Goal: Task Accomplishment & Management: Manage account settings

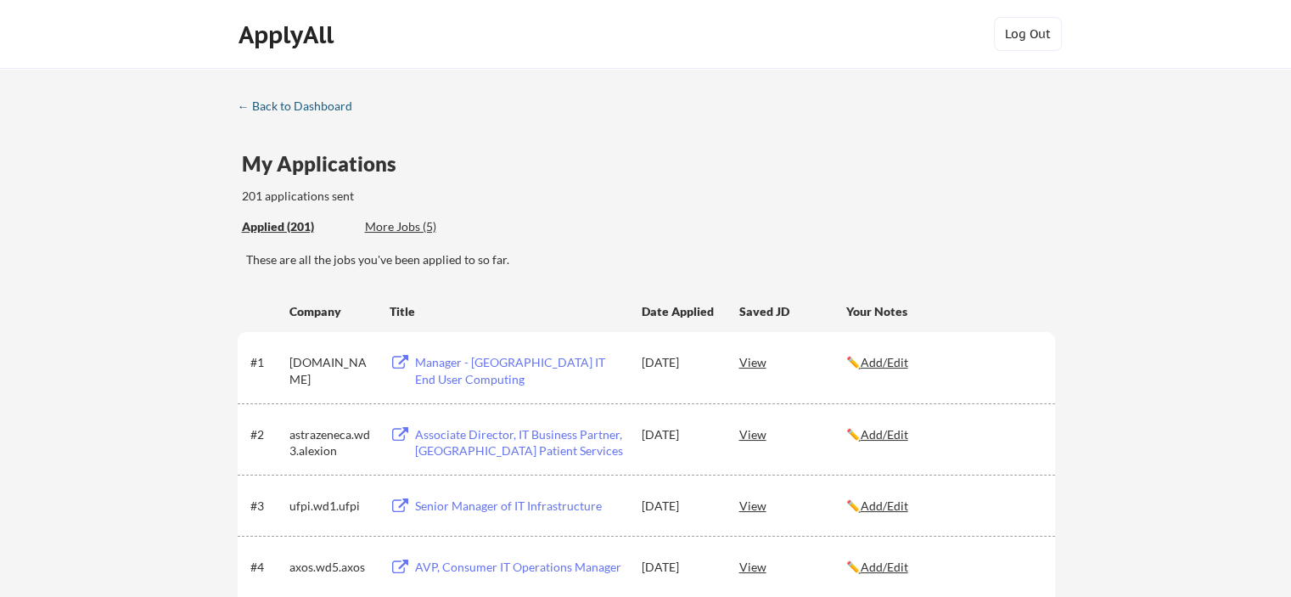
click at [285, 103] on div "← Back to Dashboard" at bounding box center [301, 106] width 127 height 12
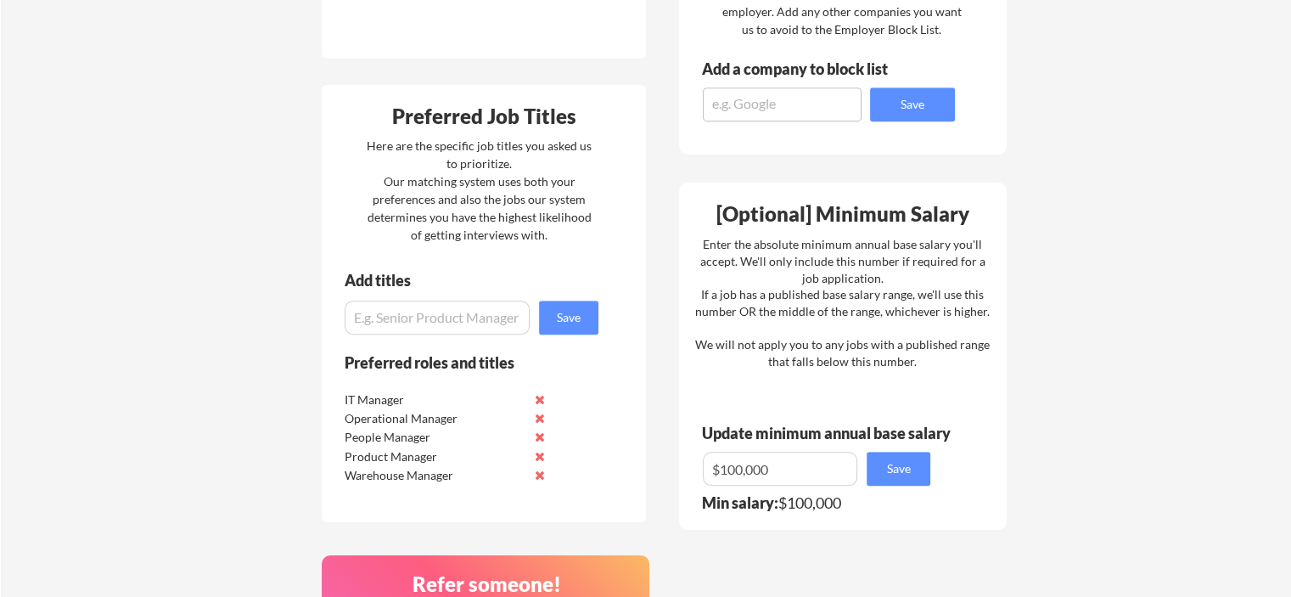
scroll to position [934, 0]
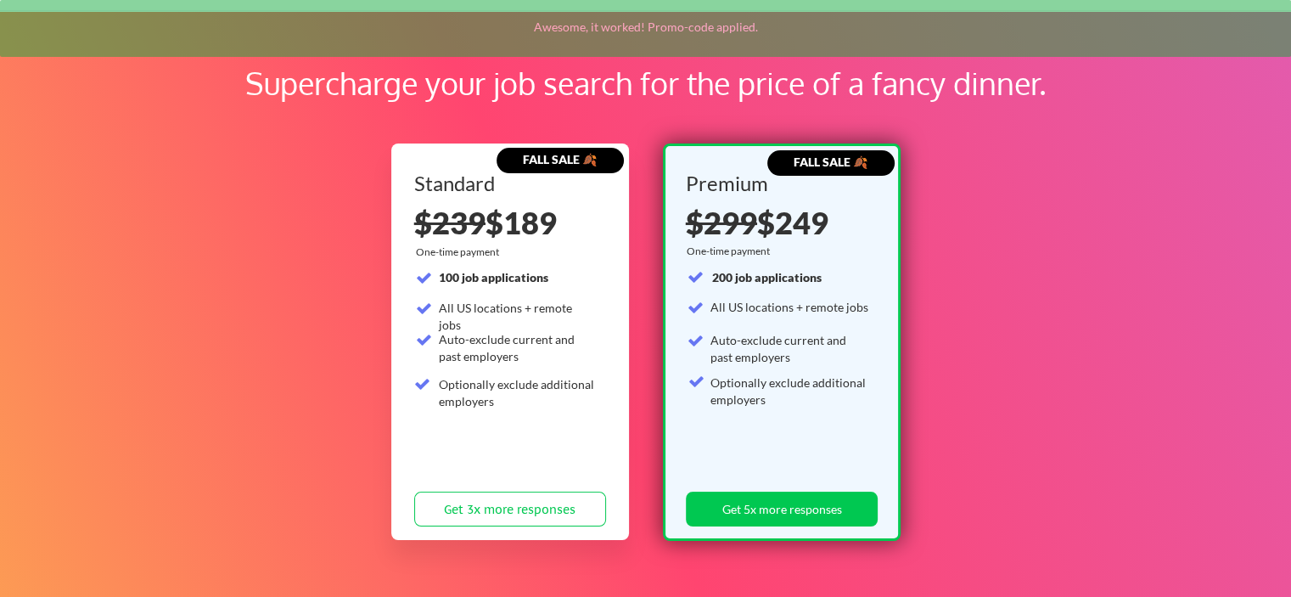
scroll to position [118, 0]
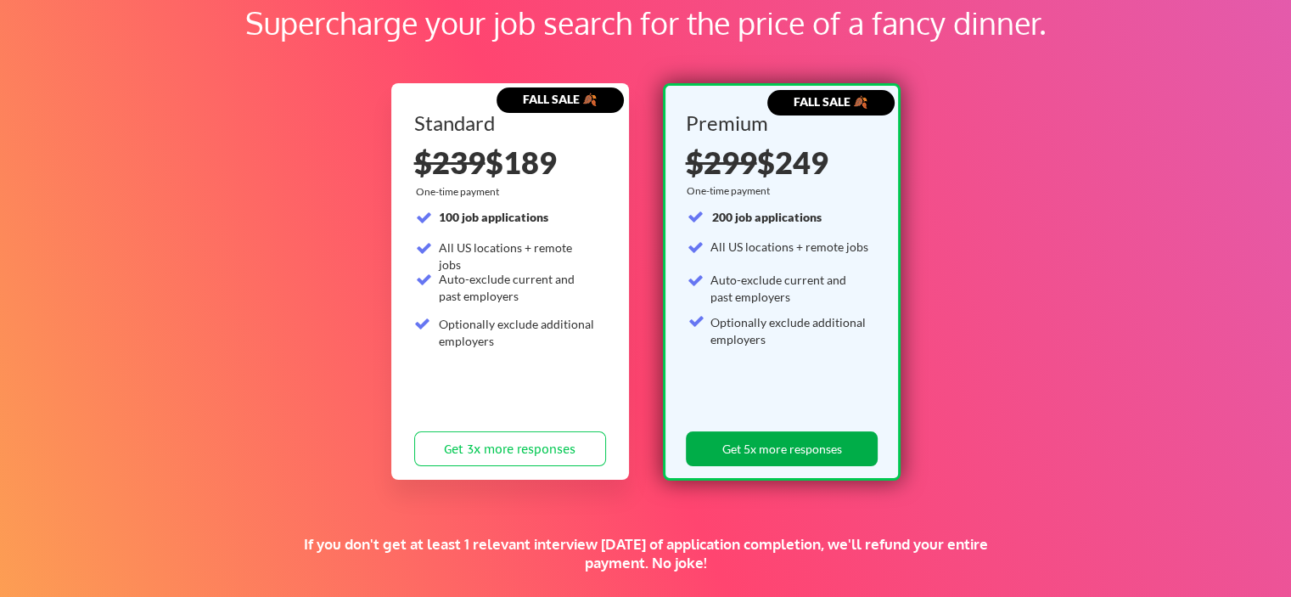
click at [757, 452] on button "Get 5x more responses" at bounding box center [782, 448] width 192 height 35
